Goal: Complete application form

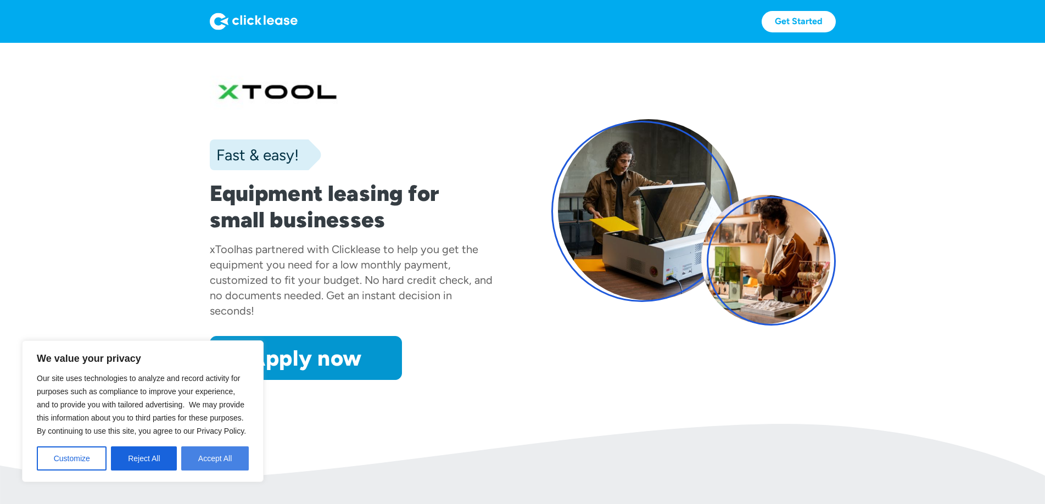
click at [197, 460] on button "Accept All" at bounding box center [215, 459] width 68 height 24
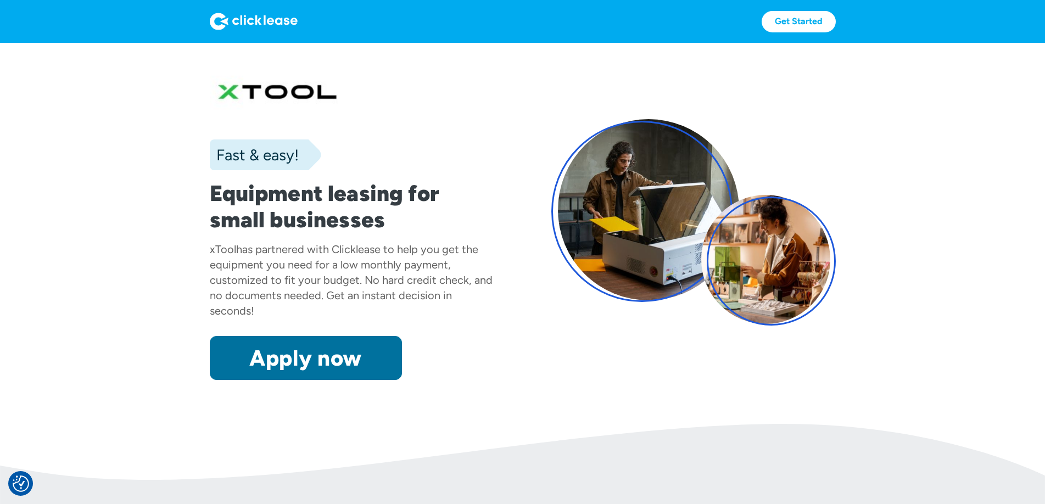
click at [253, 355] on link "Apply now" at bounding box center [306, 358] width 192 height 44
